Goal: Navigation & Orientation: Find specific page/section

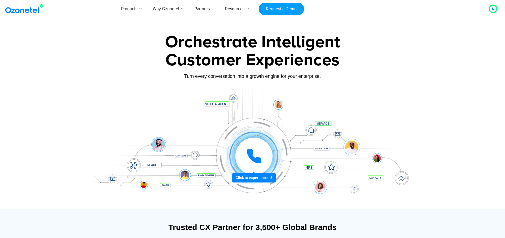
click at [385, 66] on div "Customer Experiences" at bounding box center [252, 59] width 331 height 25
click at [201, 7] on link "Partners" at bounding box center [202, 9] width 30 height 18
